Goal: Task Accomplishment & Management: Manage account settings

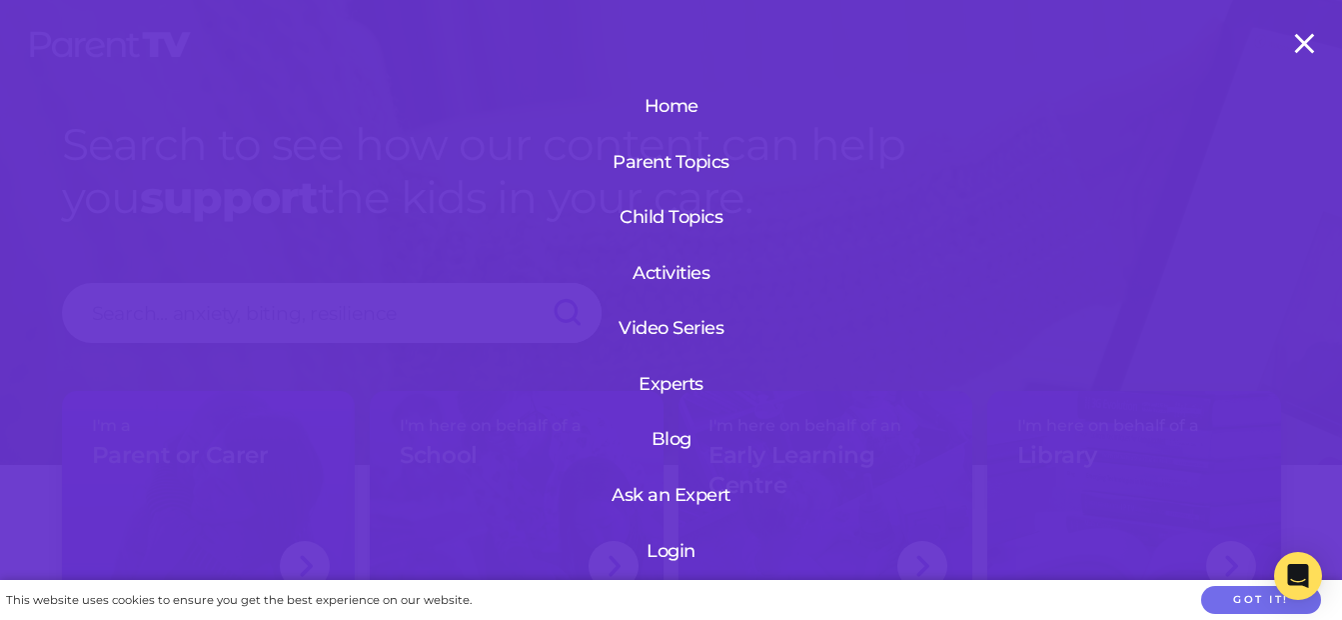
click at [661, 537] on link "Login" at bounding box center [671, 551] width 239 height 52
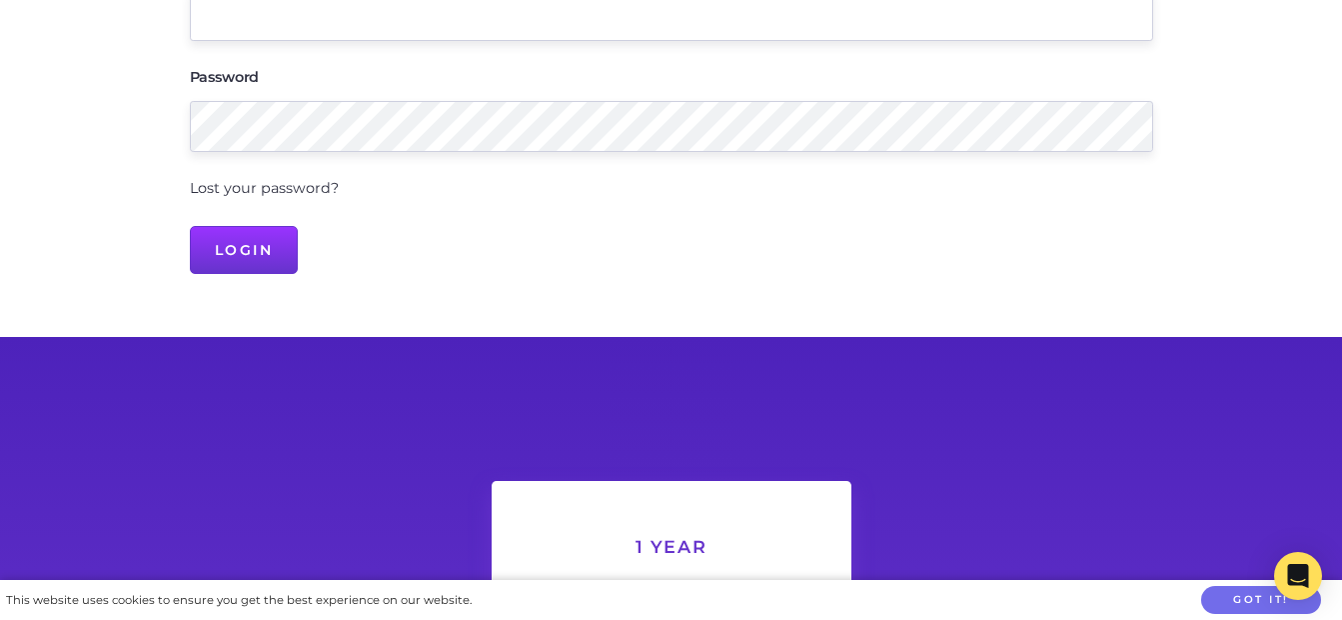
scroll to position [393, 0]
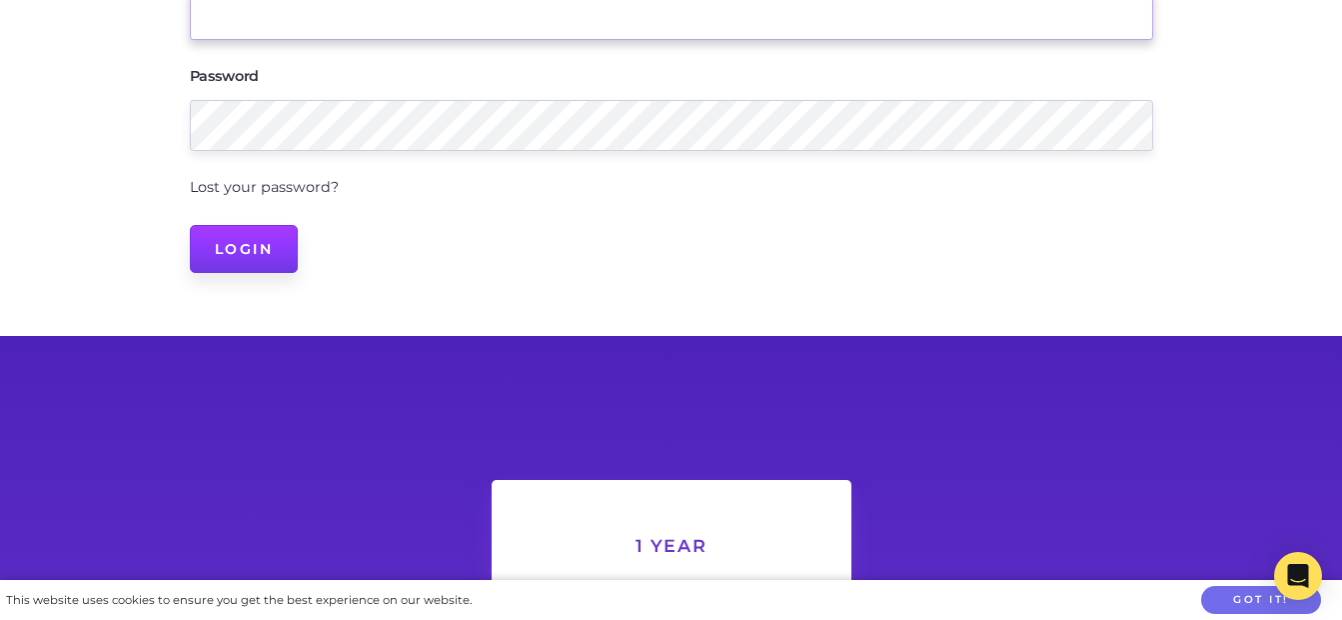
type input "[EMAIL_ADDRESS][DOMAIN_NAME]"
click at [241, 261] on input "Login" at bounding box center [244, 249] width 109 height 48
